Goal: Transaction & Acquisition: Purchase product/service

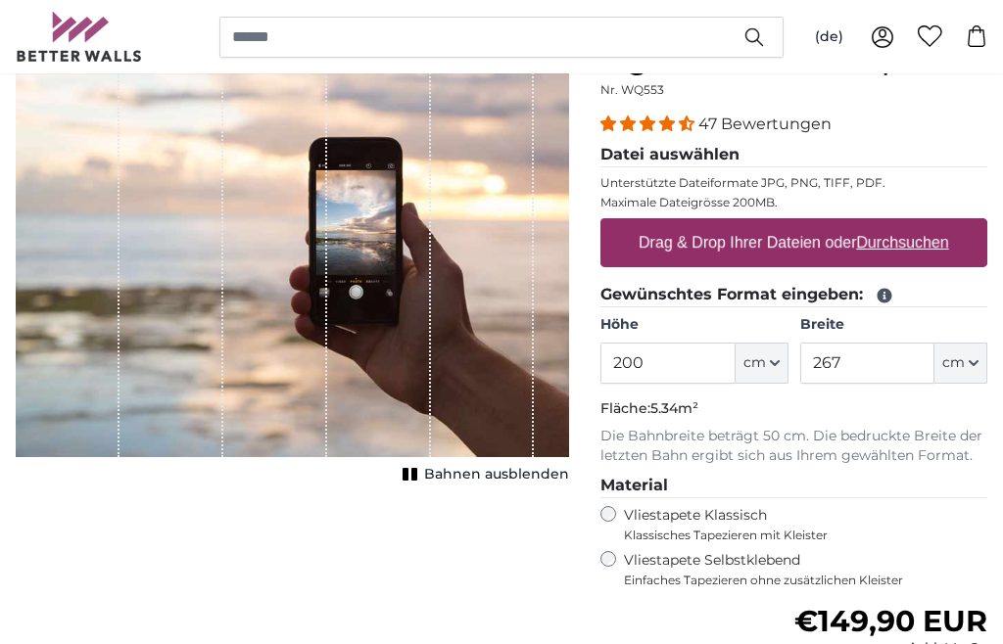
scroll to position [185, 0]
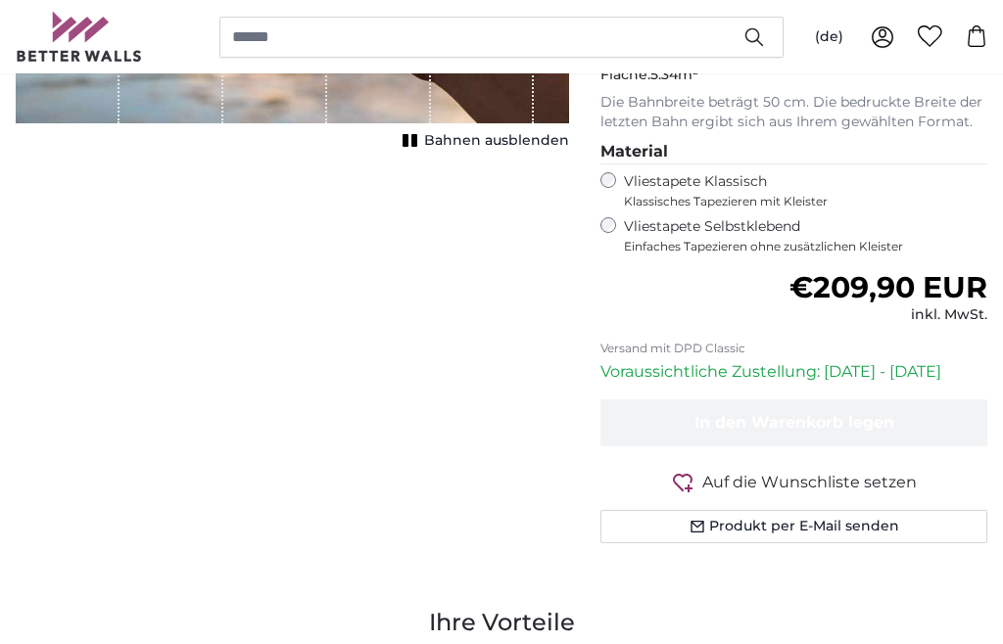
scroll to position [544, 0]
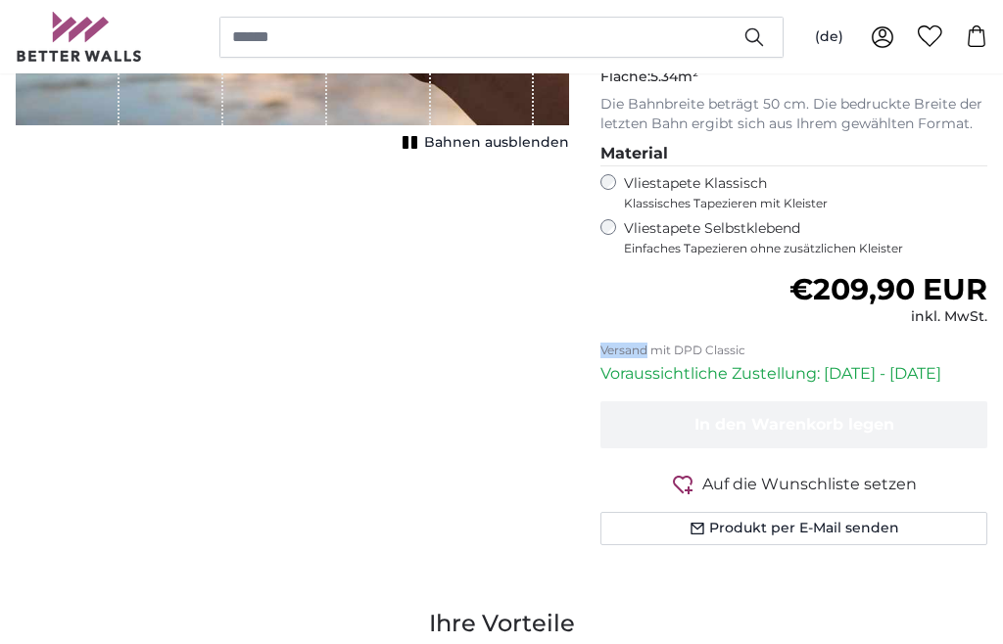
click at [547, 417] on div "Abbrechen Bild zuschneiden Bahnen ausblenden" at bounding box center [292, 151] width 585 height 882
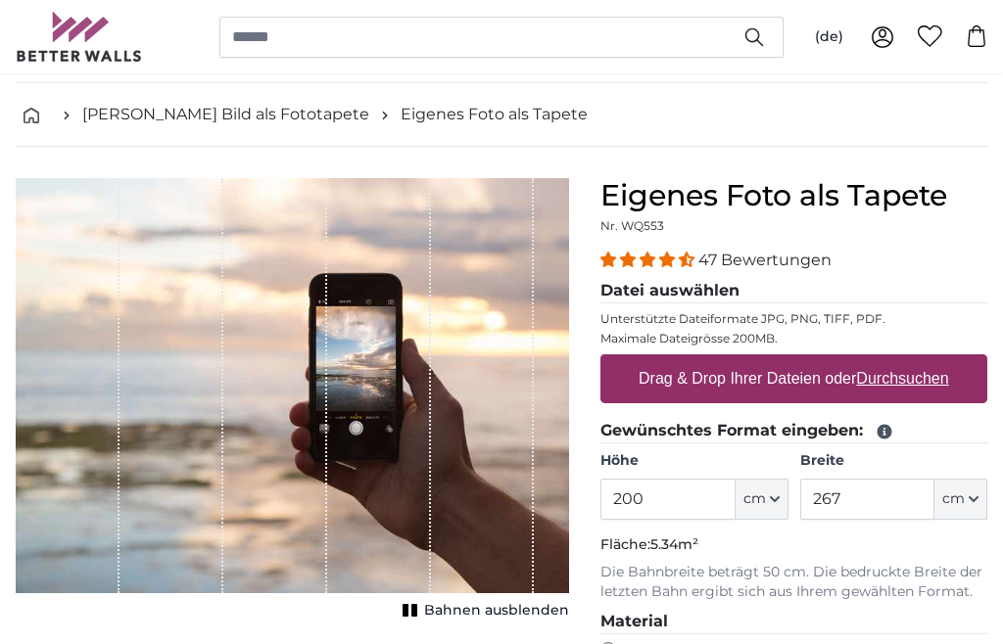
scroll to position [61, 0]
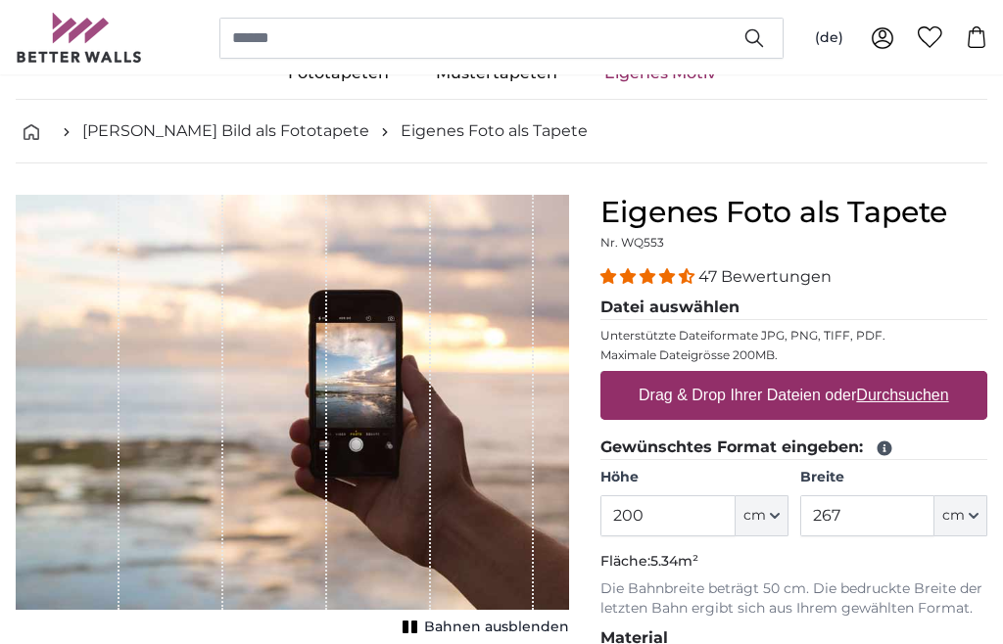
click at [758, 398] on label "Drag & Drop Ihrer Dateien oder Durchsuchen" at bounding box center [794, 394] width 326 height 39
click at [758, 376] on input "Drag & Drop Ihrer Dateien oder Durchsuchen" at bounding box center [793, 373] width 387 height 6
type input "**********"
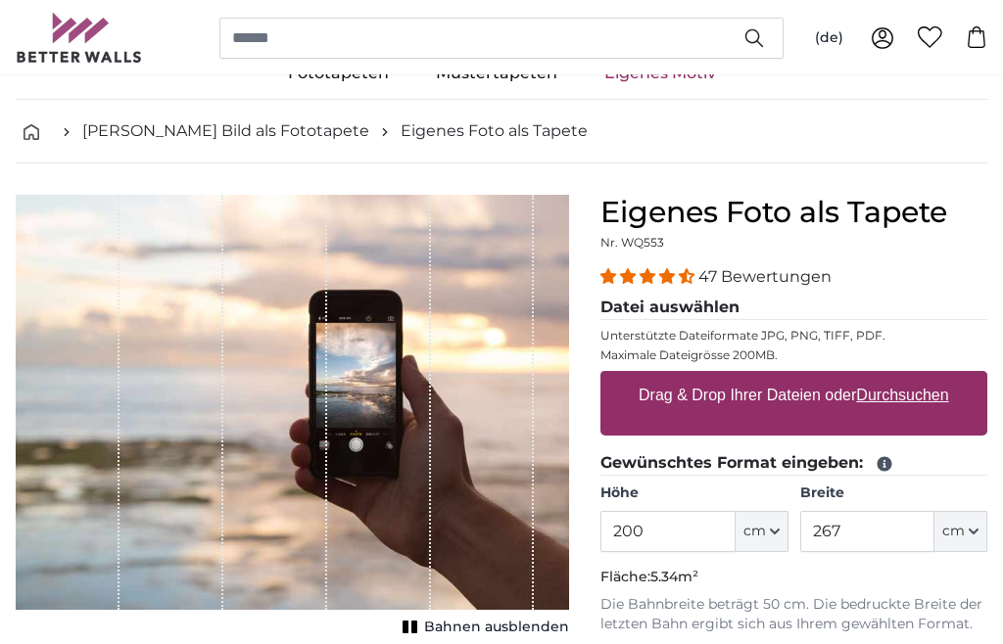
scroll to position [60, 0]
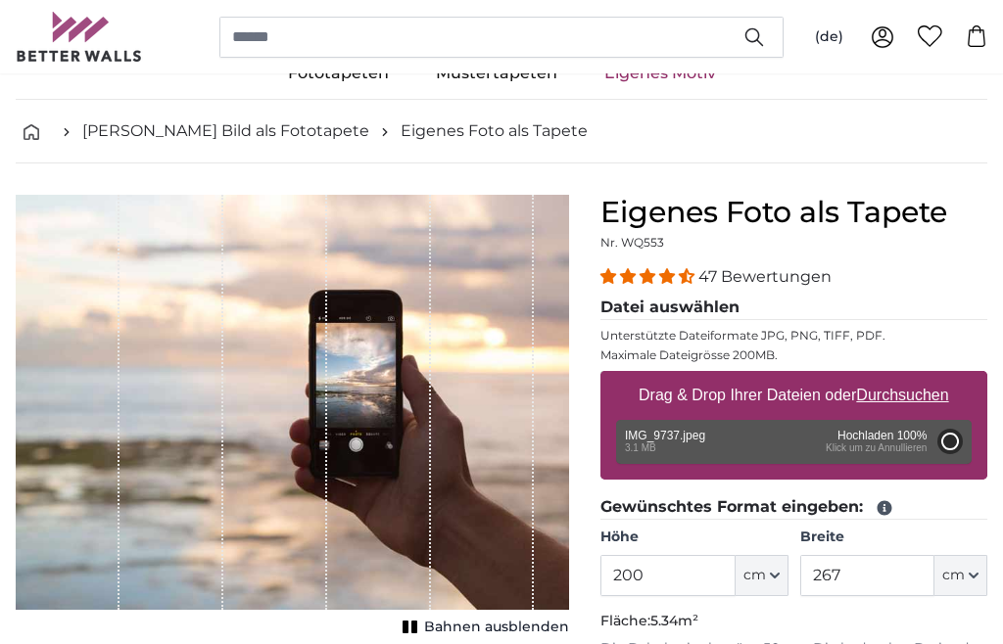
type input "266"
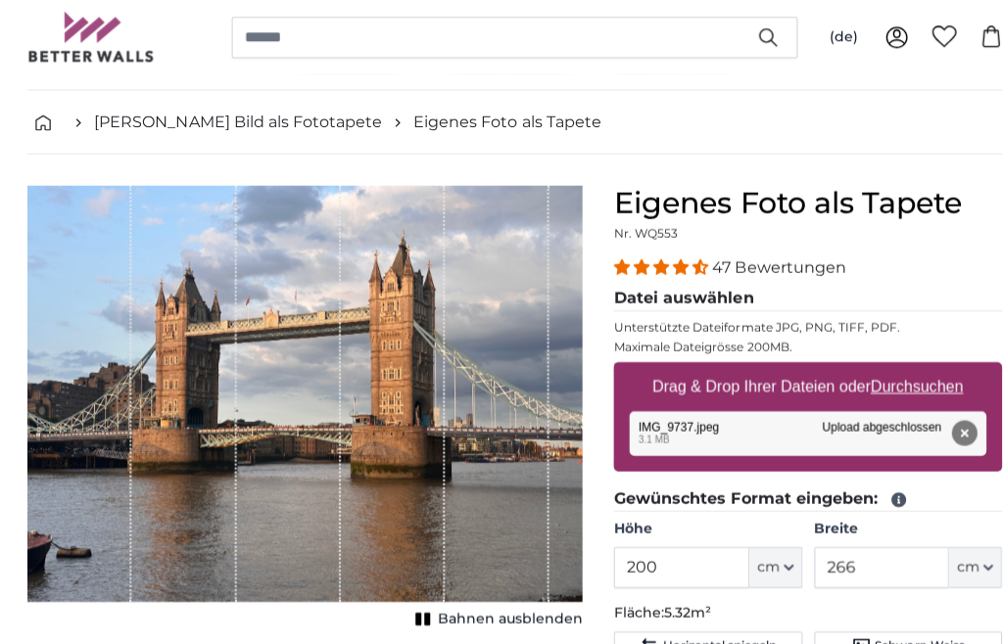
scroll to position [72, 0]
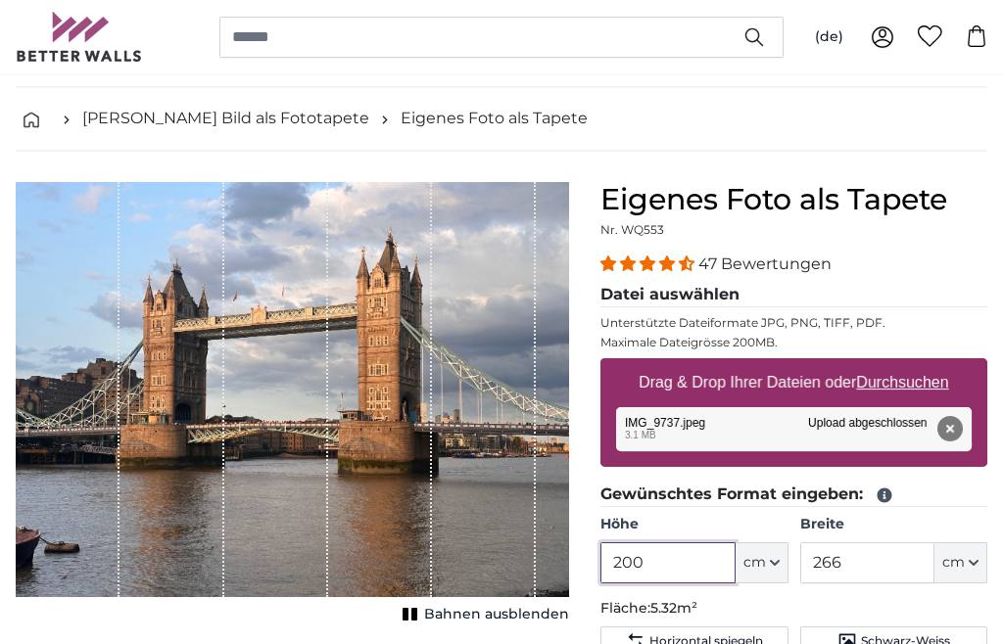
click at [661, 546] on input "200" at bounding box center [667, 562] width 134 height 41
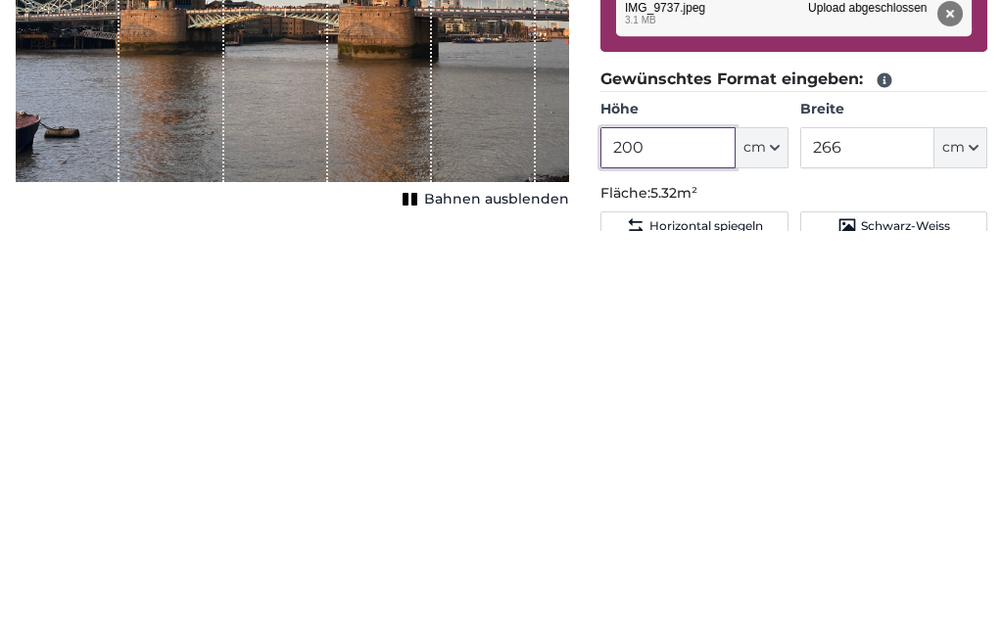
click at [702, 541] on input "200" at bounding box center [667, 561] width 134 height 41
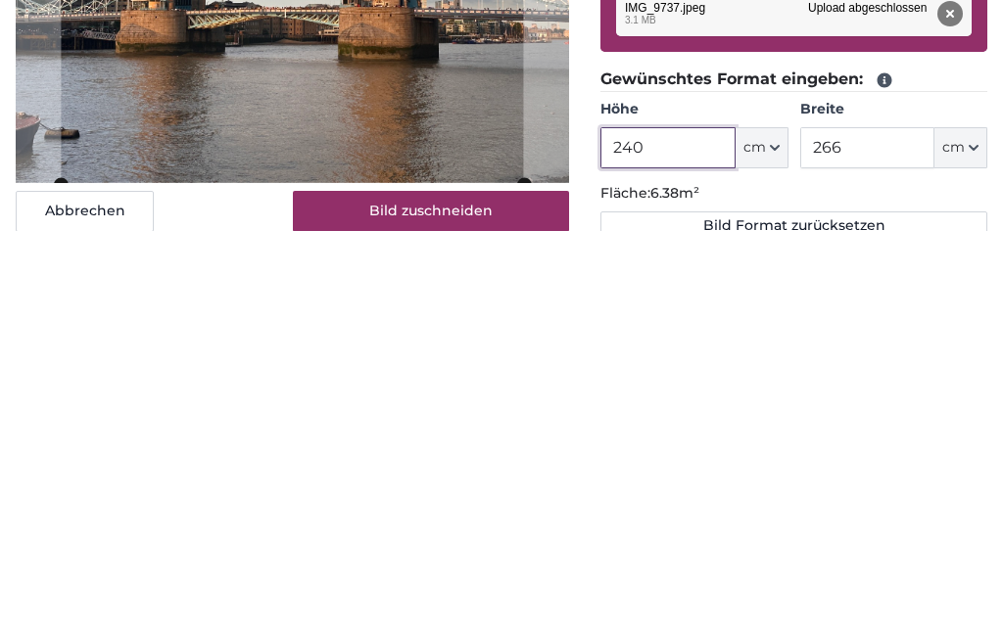
type input "240"
click at [867, 541] on input "266" at bounding box center [867, 561] width 134 height 41
type input "2"
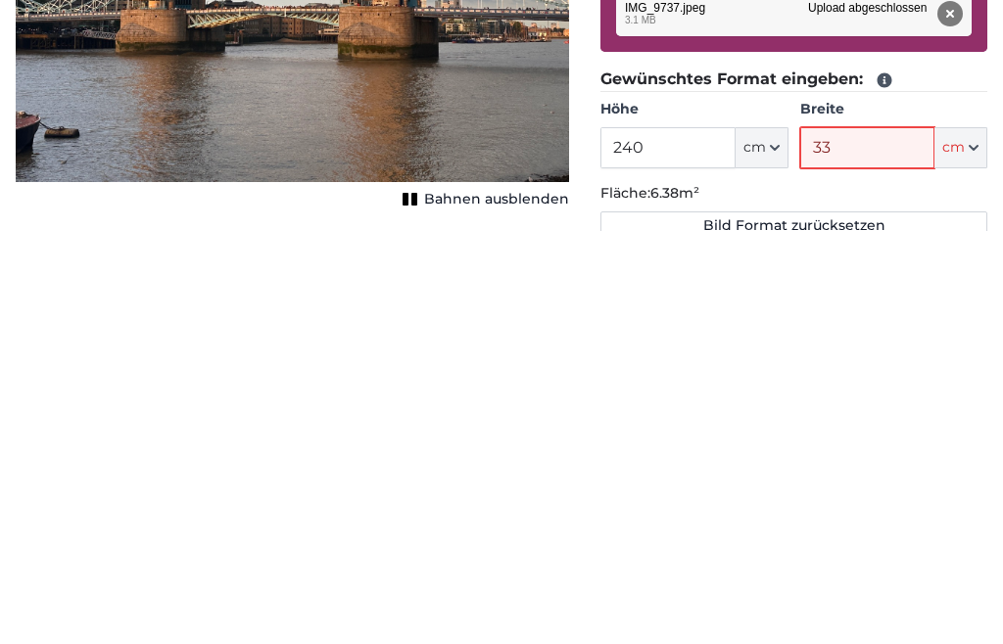
type input "334"
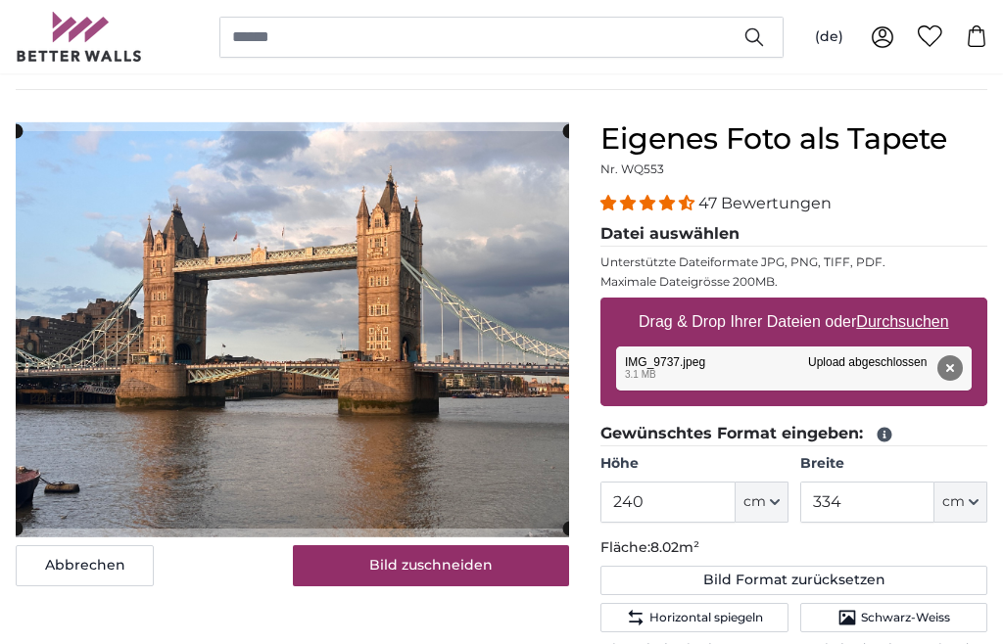
scroll to position [132, 0]
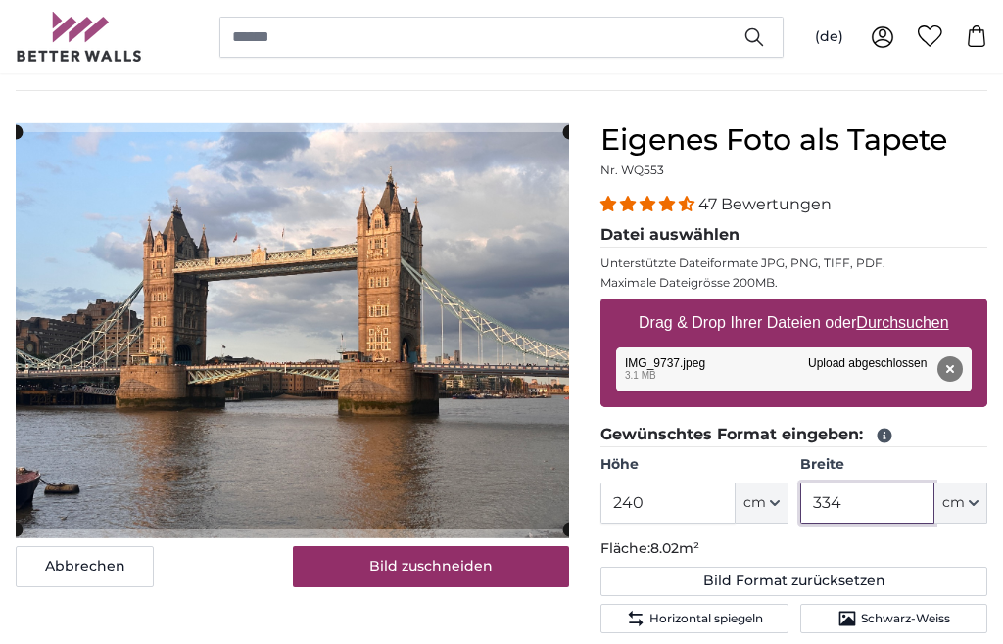
type input "334"
click at [952, 358] on button "Entfernen" at bounding box center [949, 368] width 25 height 25
type input "200"
type input "266"
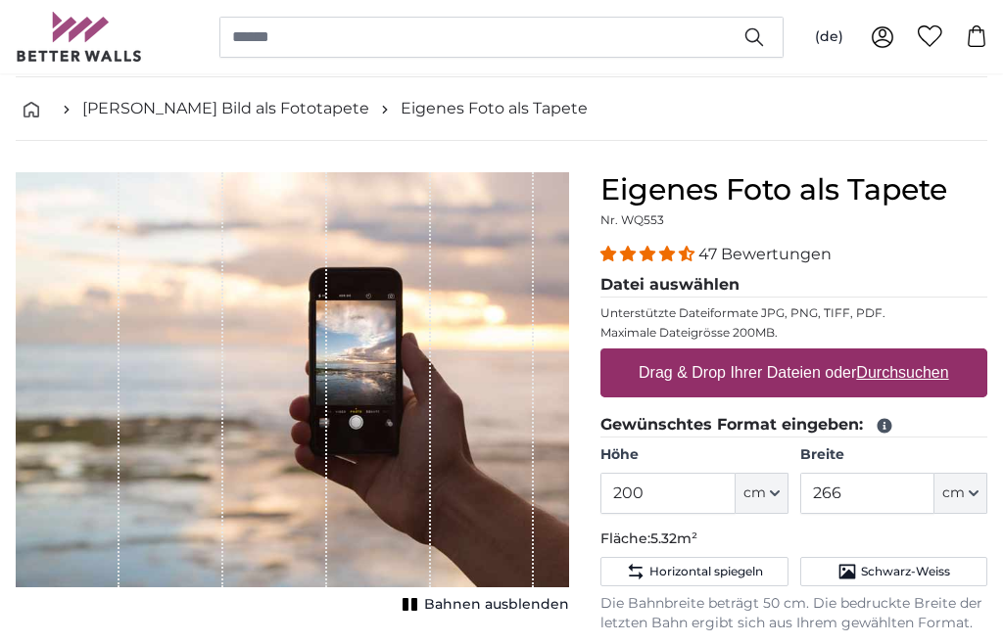
scroll to position [76, 0]
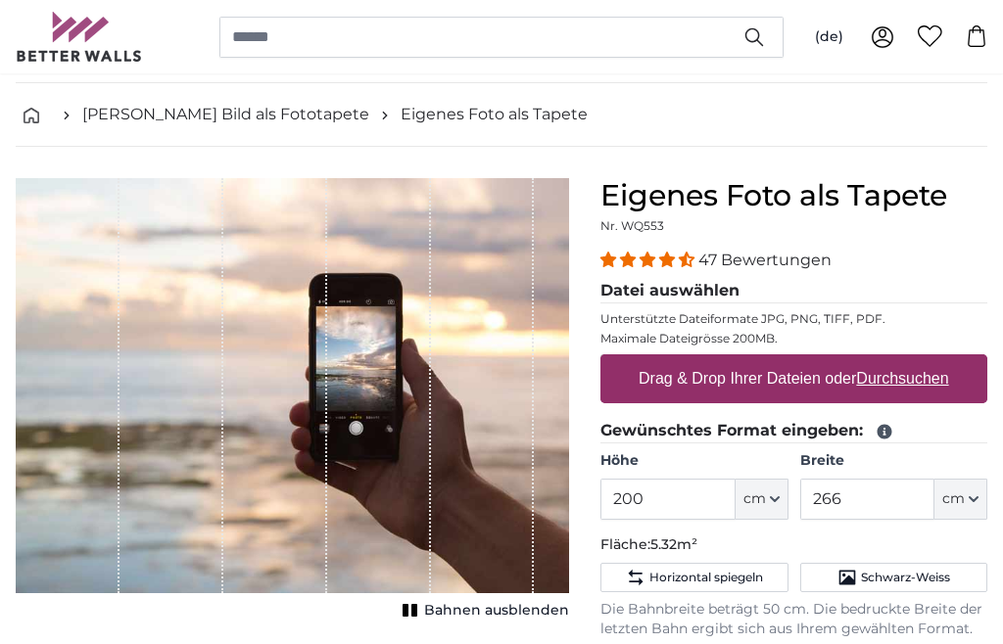
click at [794, 387] on label "Drag & Drop Ihrer Dateien oder Durchsuchen" at bounding box center [794, 378] width 326 height 39
click at [794, 360] on input "Drag & Drop Ihrer Dateien oder Durchsuchen" at bounding box center [793, 357] width 387 height 6
click at [790, 377] on label "Drag & Drop Ihrer Dateien oder Durchsuchen" at bounding box center [794, 378] width 326 height 39
click at [790, 360] on input "Drag & Drop Ihrer Dateien oder Durchsuchen" at bounding box center [793, 357] width 387 height 6
type input "**********"
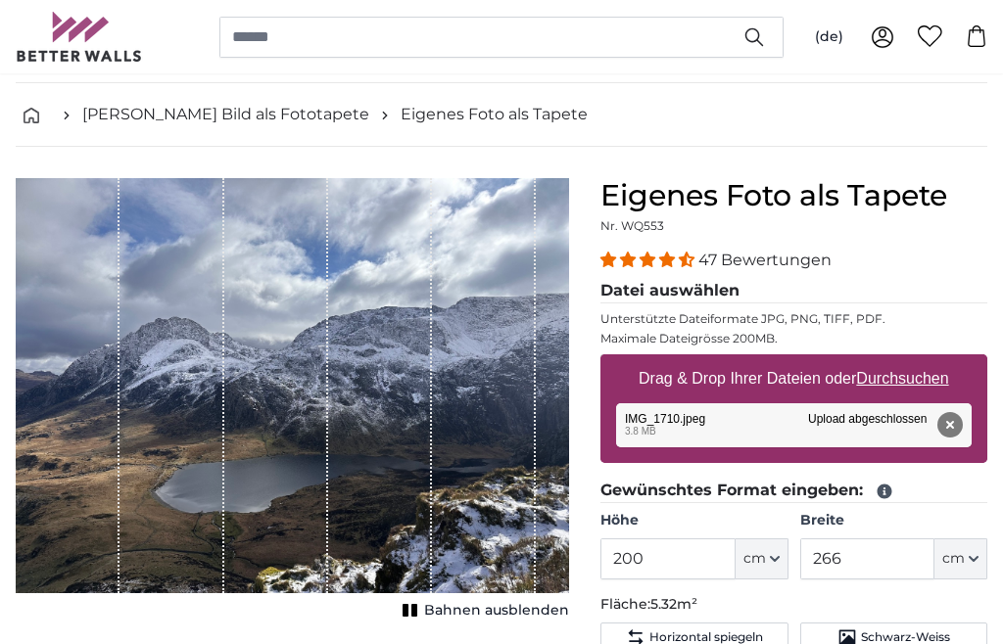
click at [409, 618] on icon "1 of 1" at bounding box center [410, 610] width 20 height 15
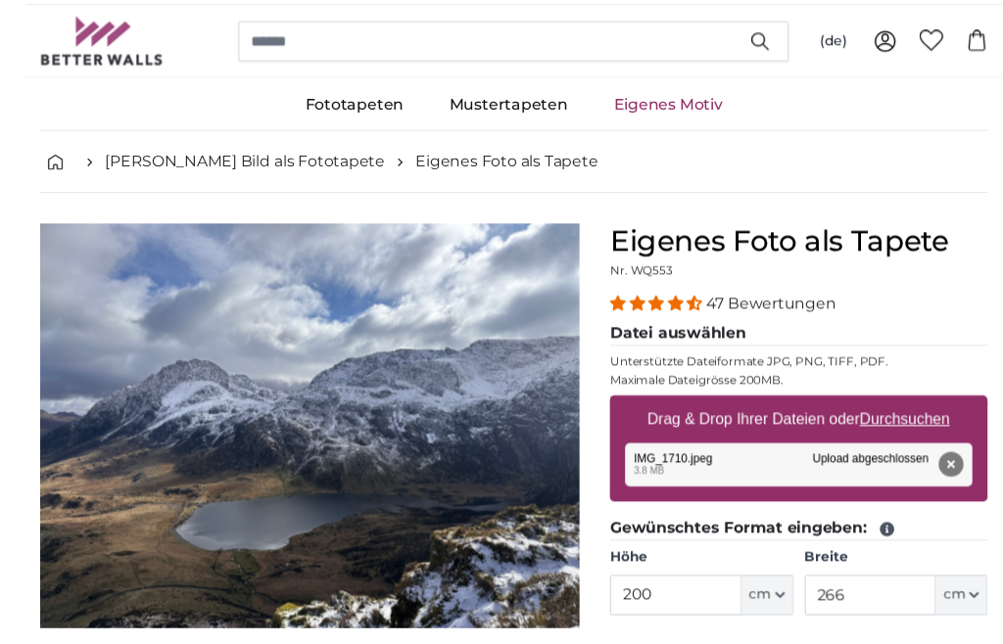
scroll to position [84, 0]
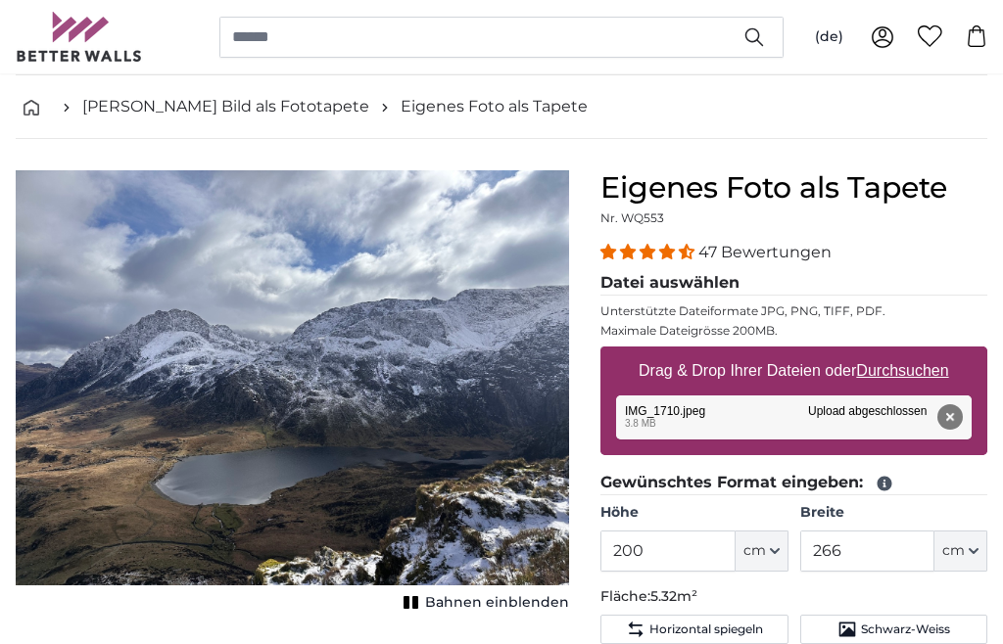
click at [953, 412] on button "Entfernen" at bounding box center [949, 416] width 25 height 25
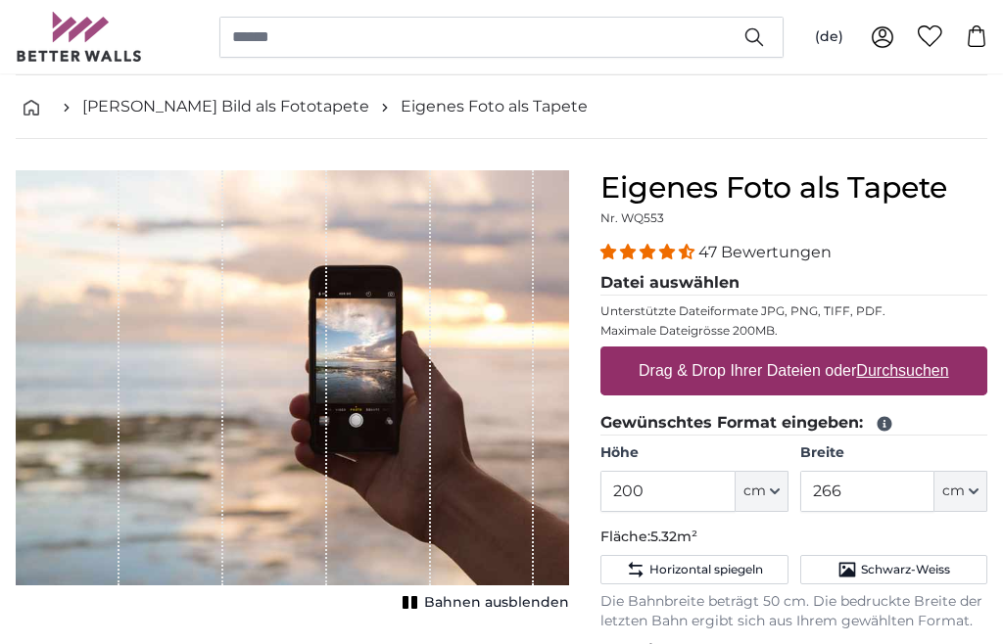
click at [815, 364] on label "Drag & Drop Ihrer Dateien oder Durchsuchen" at bounding box center [794, 371] width 326 height 39
click at [815, 353] on input "Drag & Drop Ihrer Dateien oder Durchsuchen" at bounding box center [793, 350] width 387 height 6
type input "**********"
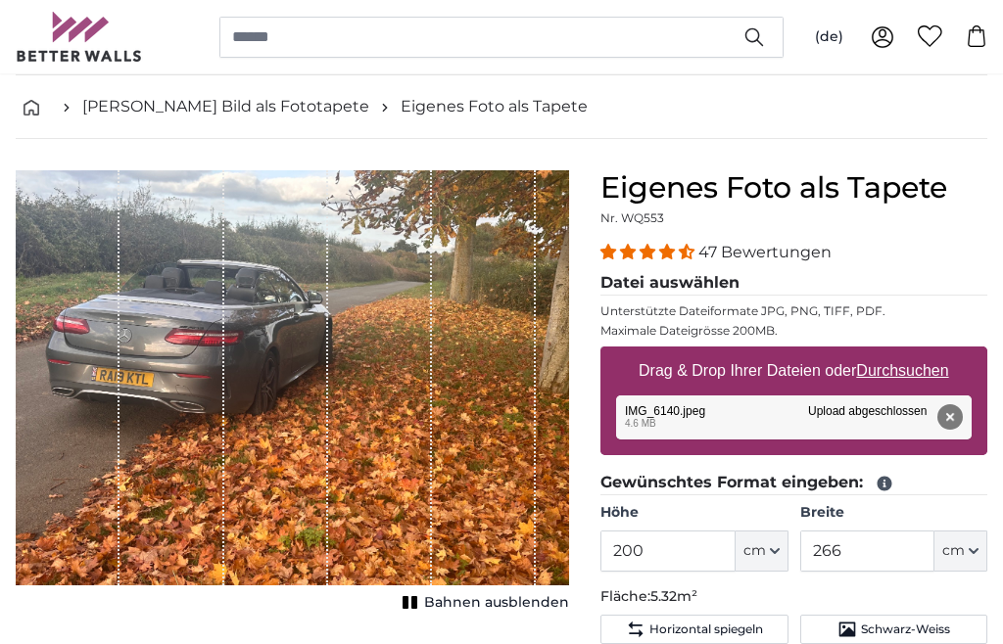
click at [408, 598] on rect "1 of 1" at bounding box center [405, 602] width 6 height 13
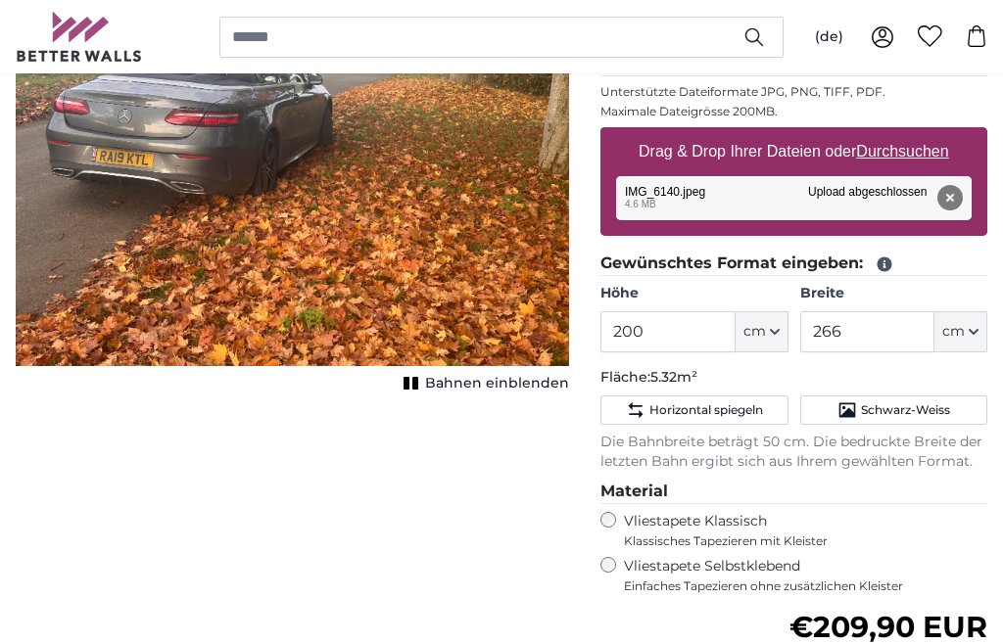
scroll to position [300, 0]
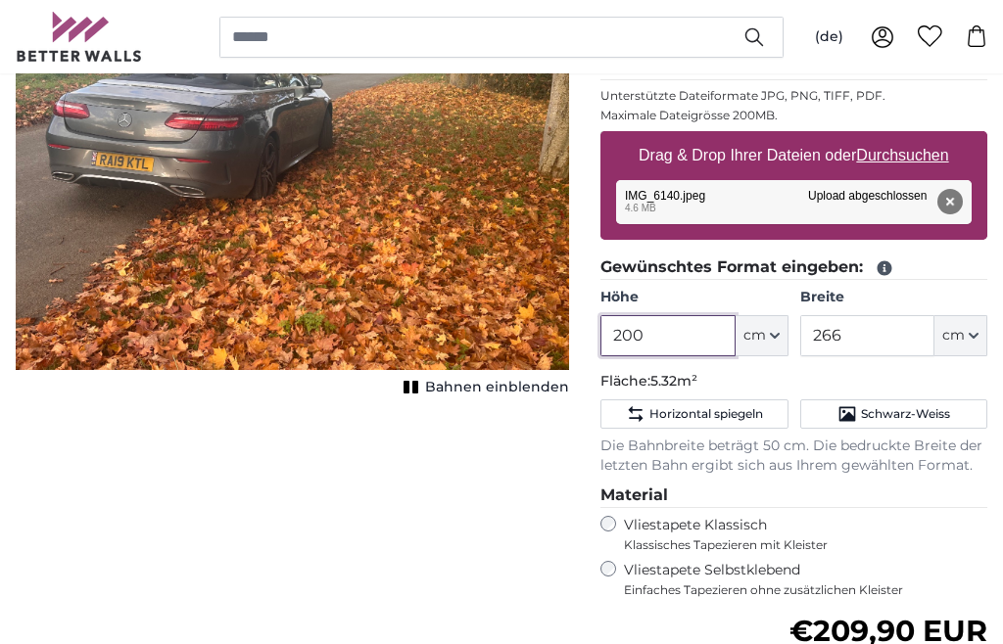
click at [682, 339] on input "200" at bounding box center [667, 335] width 134 height 41
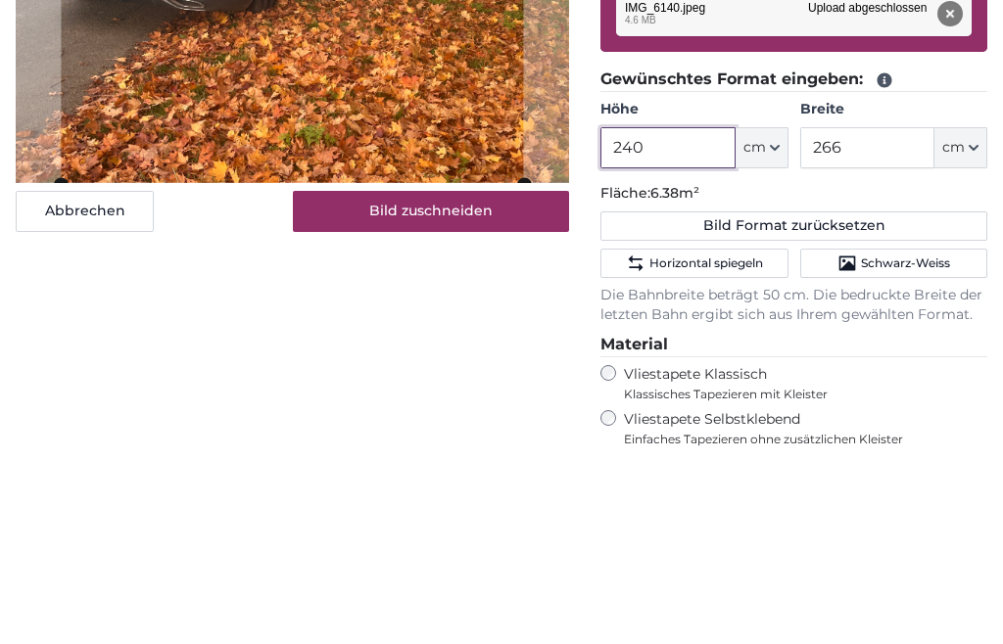
type input "240"
click at [872, 315] on input "266" at bounding box center [867, 335] width 134 height 41
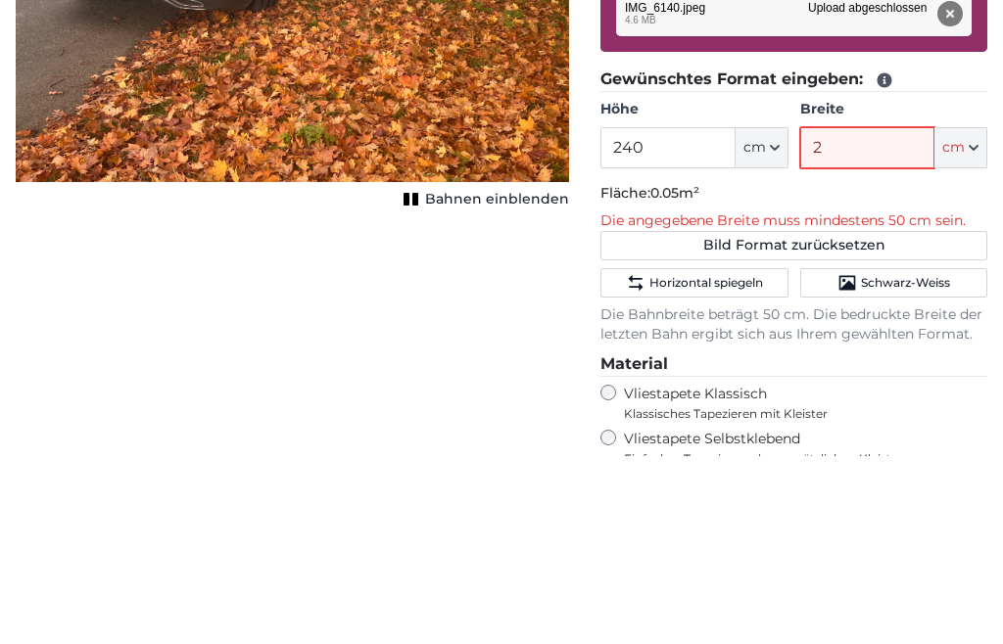
type input "2"
click at [688, 315] on input "240" at bounding box center [667, 335] width 134 height 41
click at [852, 315] on input "2" at bounding box center [867, 335] width 134 height 41
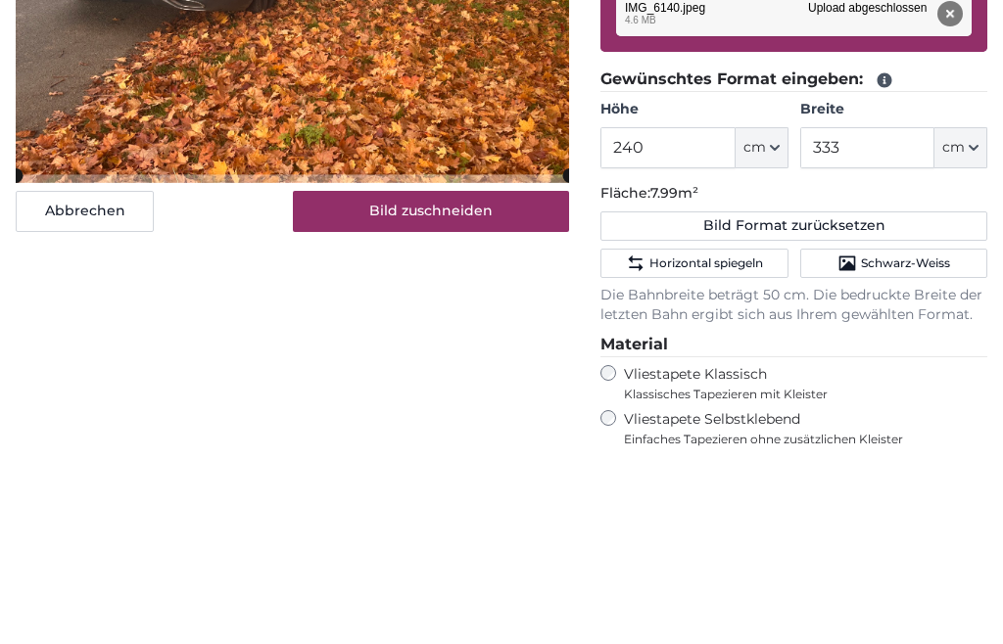
scroll to position [488, 0]
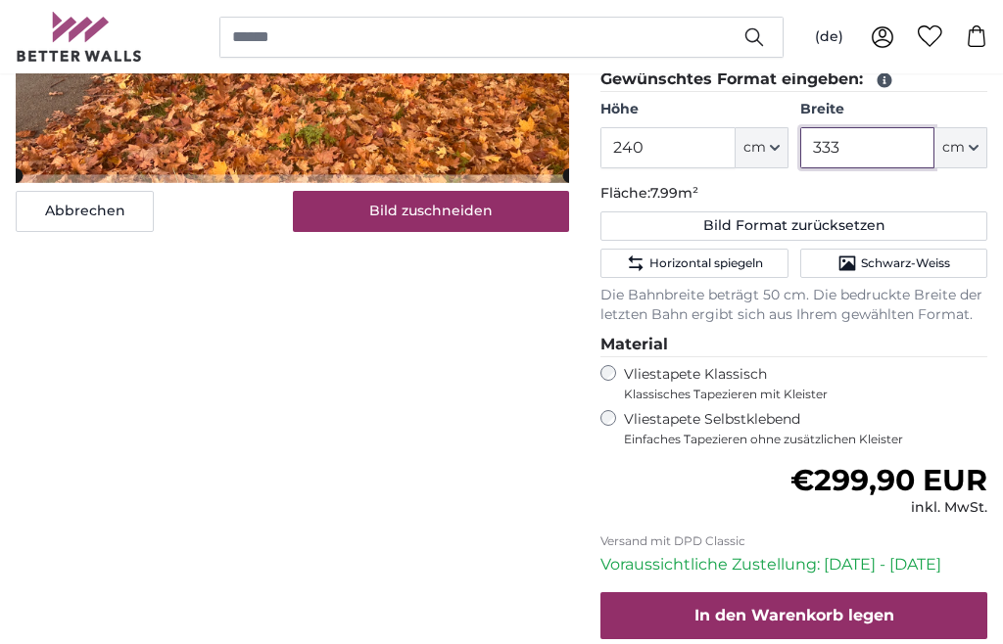
click at [884, 148] on input "333" at bounding box center [867, 147] width 134 height 41
type input "3"
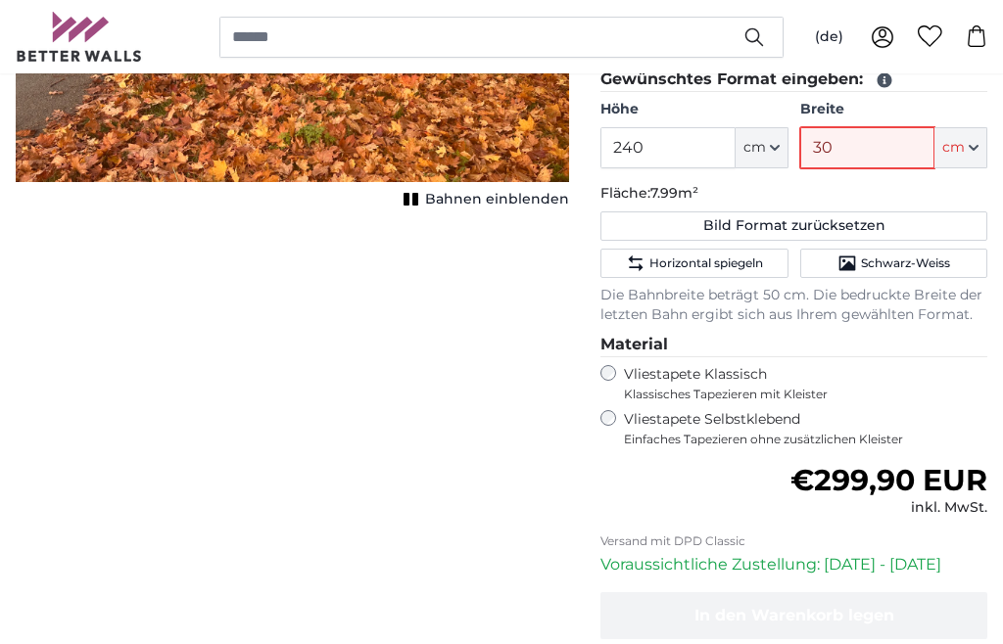
type input "300"
